Goal: Transaction & Acquisition: Purchase product/service

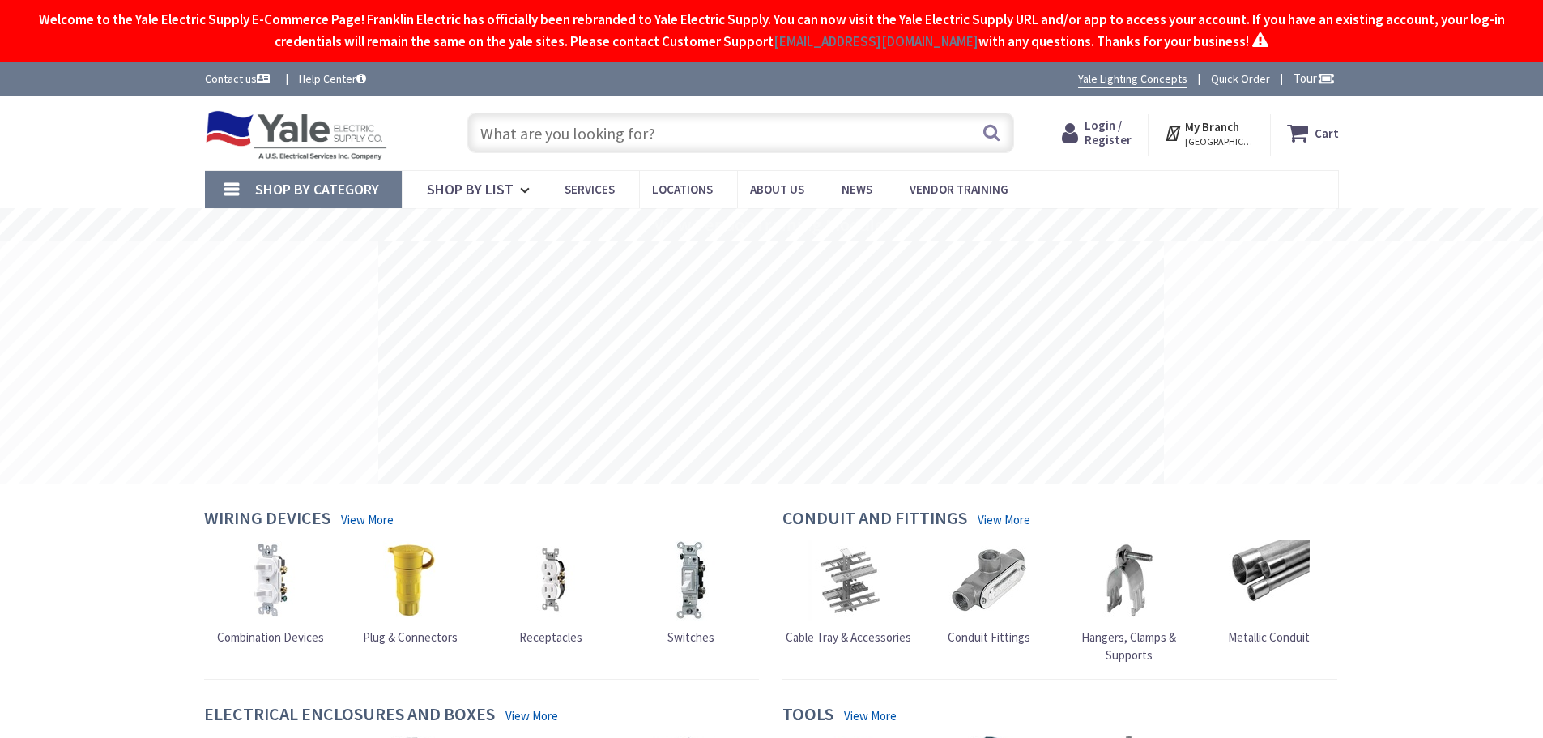
click at [675, 133] on input "text" at bounding box center [740, 133] width 547 height 40
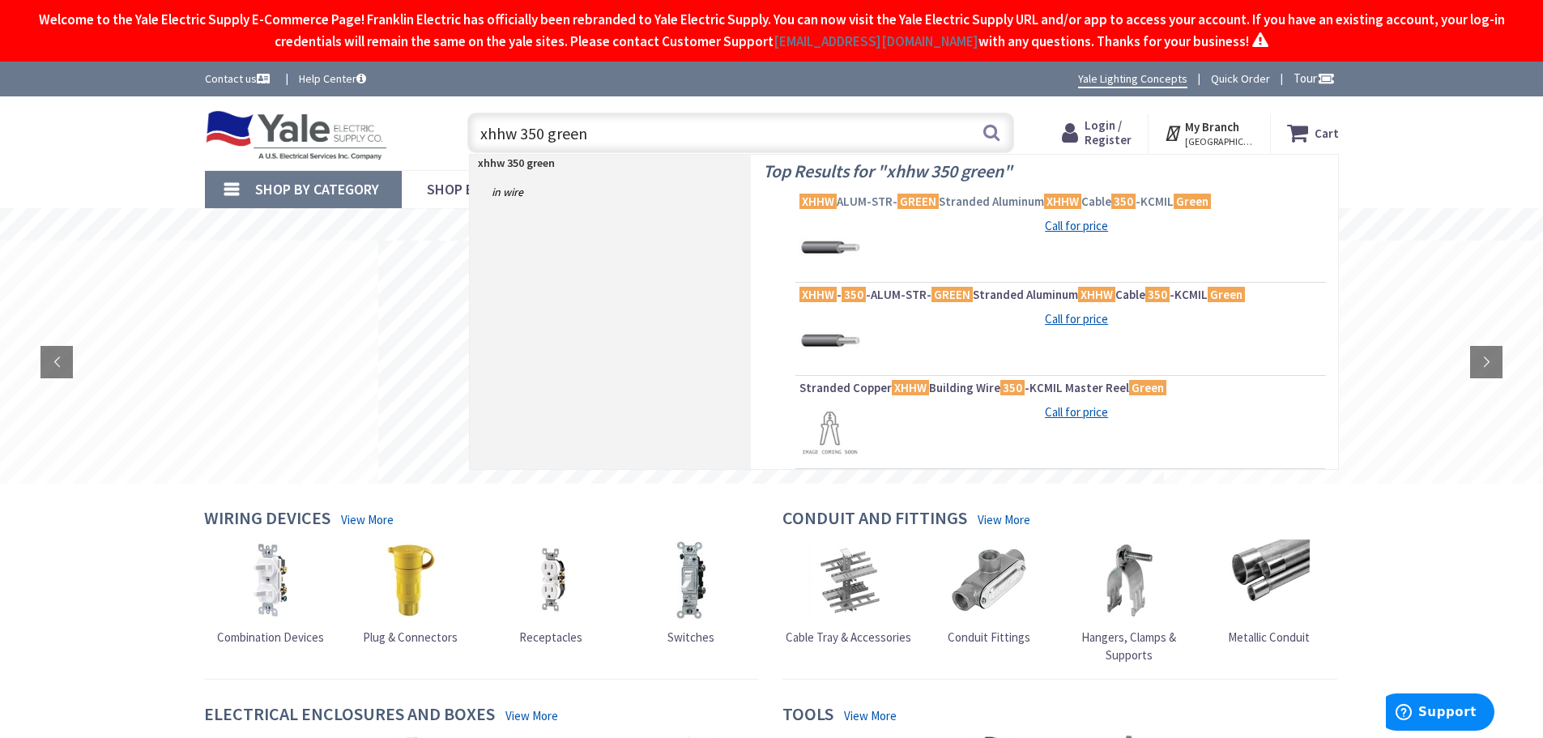
type input "xhhw 350 green"
click at [991, 202] on span "XHHW ALUM-STR- GREEN Stranded Aluminum XHHW Cable 350 -KCMIL Green" at bounding box center [1060, 202] width 522 height 16
